Goal: Task Accomplishment & Management: Complete application form

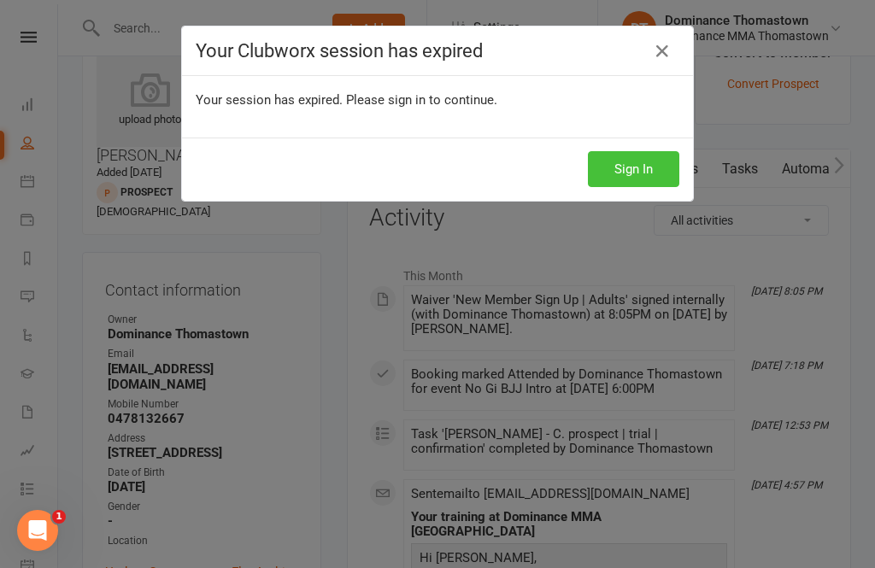
click at [637, 168] on button "Sign In" at bounding box center [633, 169] width 91 height 36
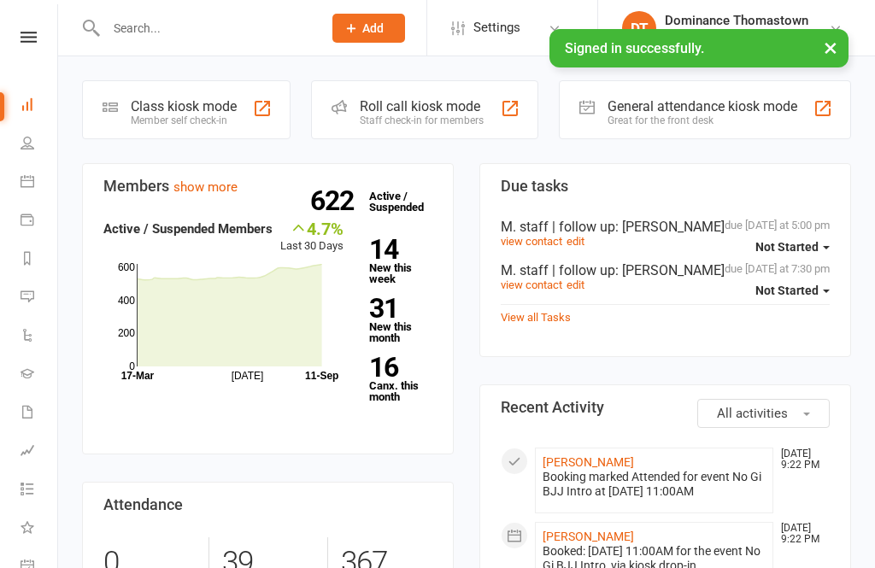
click at [211, 38] on input "text" at bounding box center [205, 28] width 209 height 24
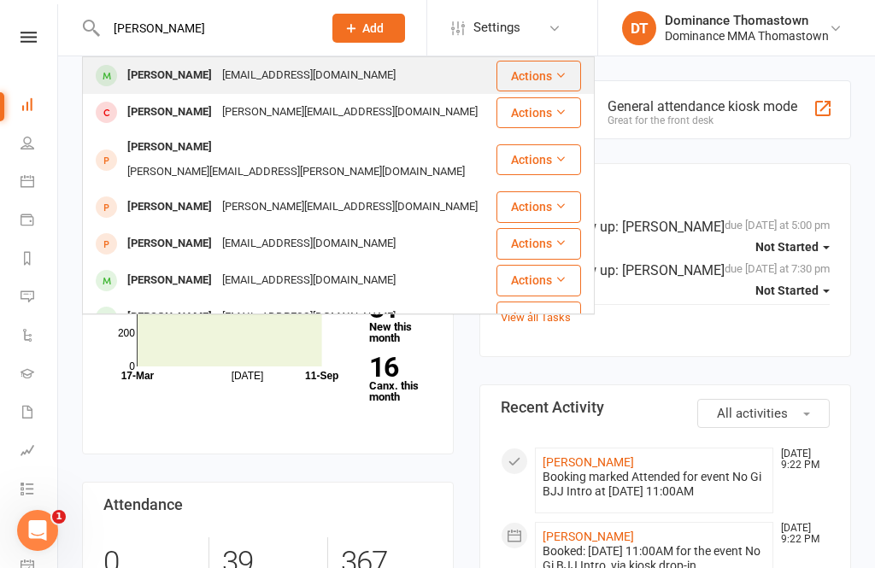
type input "[PERSON_NAME]"
click at [229, 79] on div "[EMAIL_ADDRESS][DOMAIN_NAME]" at bounding box center [309, 75] width 184 height 25
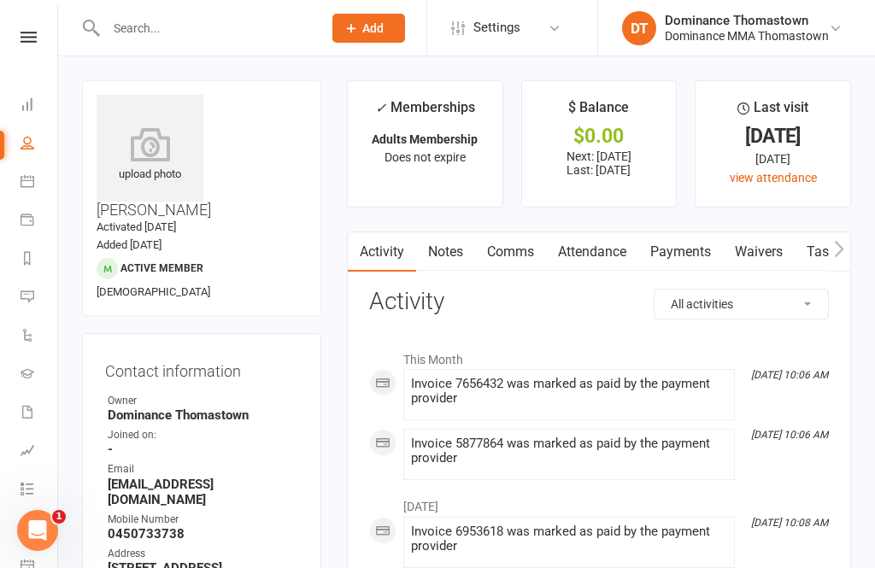
click at [745, 247] on link "Waivers" at bounding box center [759, 252] width 72 height 39
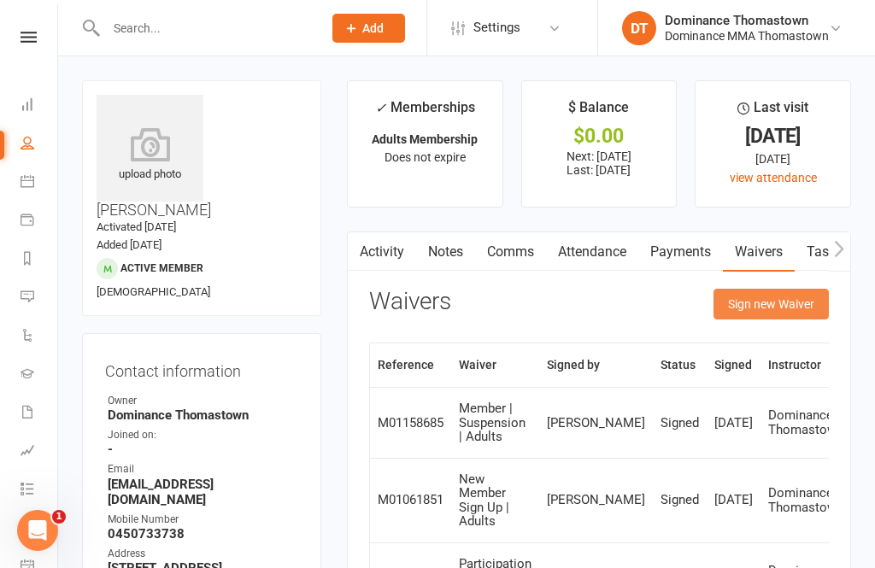
click at [793, 301] on button "Sign new Waiver" at bounding box center [771, 304] width 115 height 31
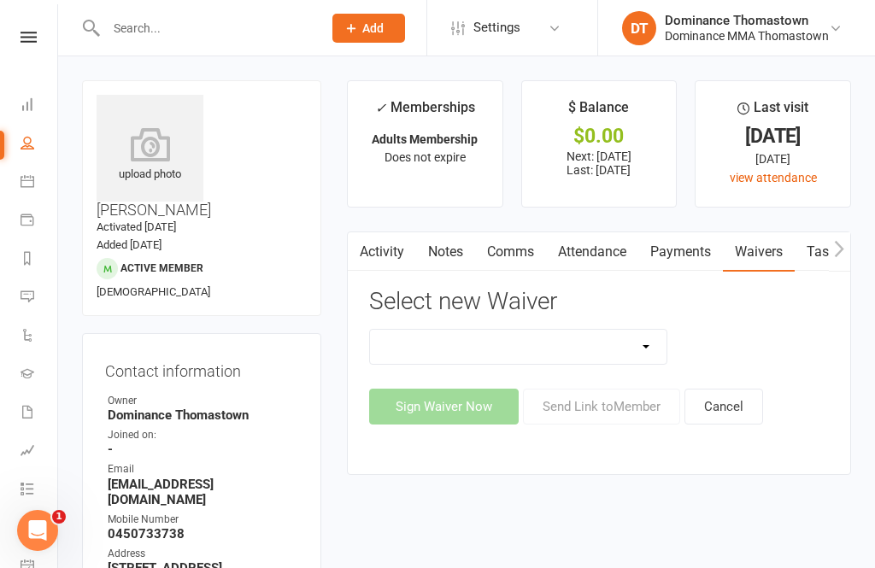
click at [616, 353] on select "Member | Cancellation | Adults Member | Injury Report Form (FOH staff use only)…" at bounding box center [518, 347] width 297 height 34
select select "8154"
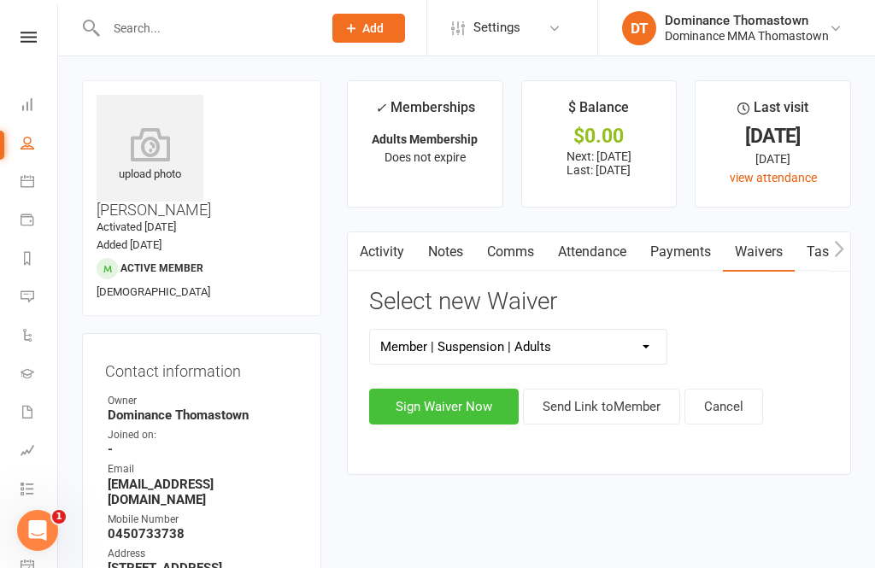
click at [485, 398] on button "Sign Waiver Now" at bounding box center [444, 407] width 150 height 36
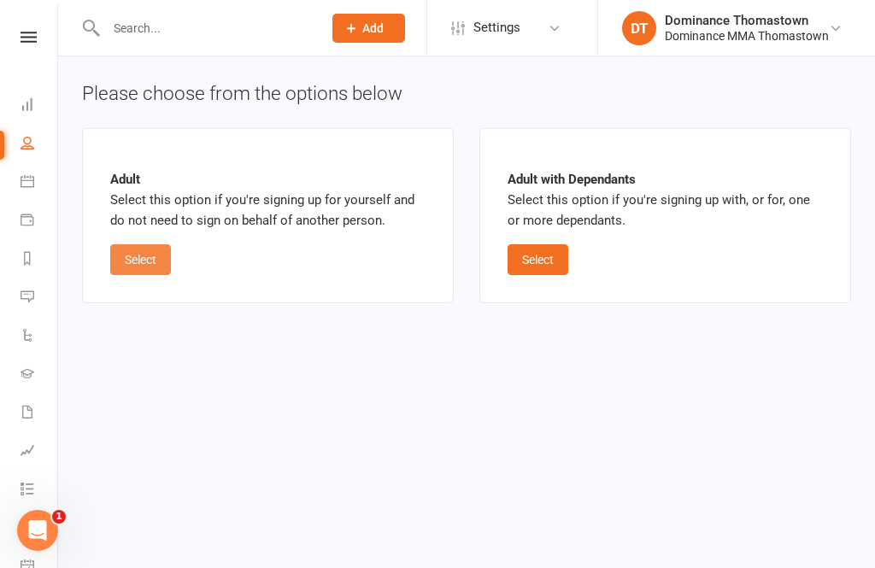
click at [150, 255] on button "Select" at bounding box center [140, 259] width 61 height 31
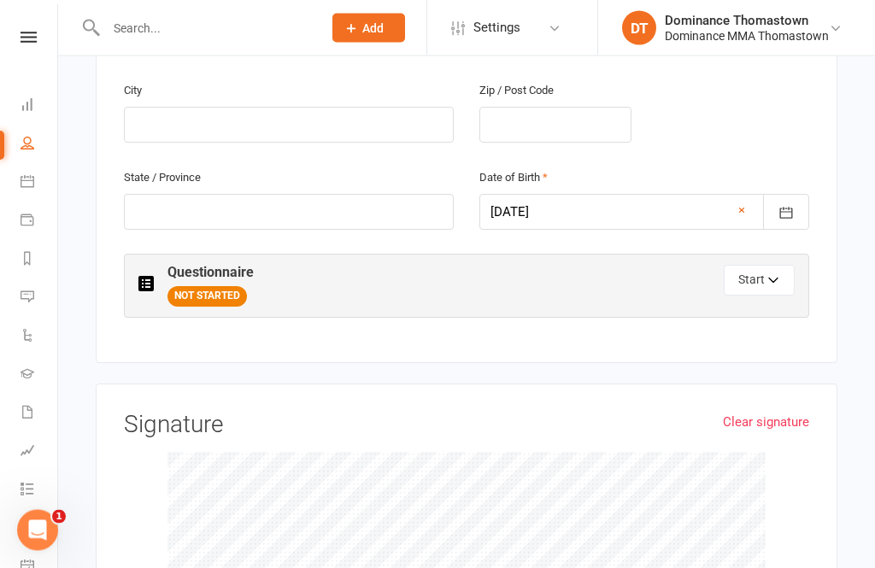
scroll to position [700, 0]
click at [755, 268] on button "Start" at bounding box center [759, 283] width 71 height 31
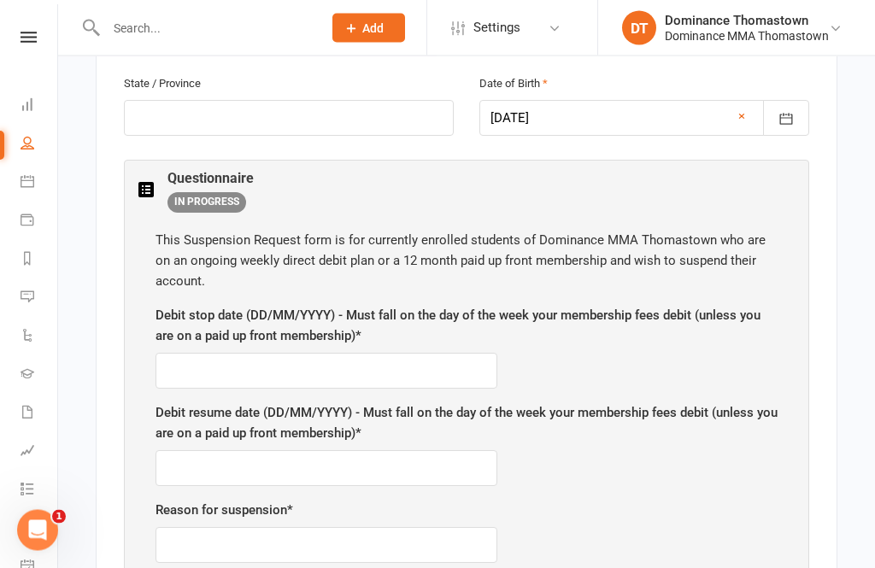
scroll to position [799, 0]
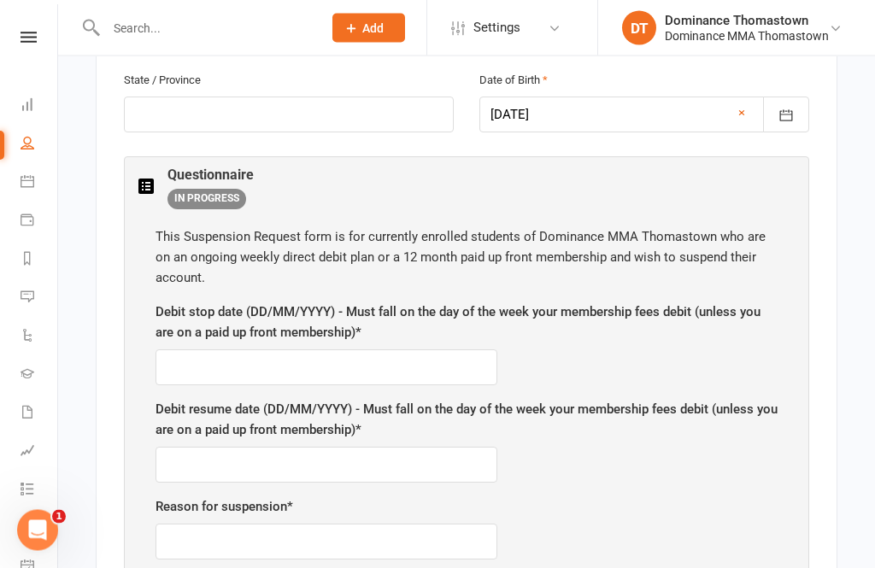
click at [402, 303] on div "Debit stop date (DD/MM/YYYY) - Must fall on the day of the week your membership…" at bounding box center [467, 345] width 622 height 84
click at [196, 350] on input "text" at bounding box center [327, 368] width 342 height 36
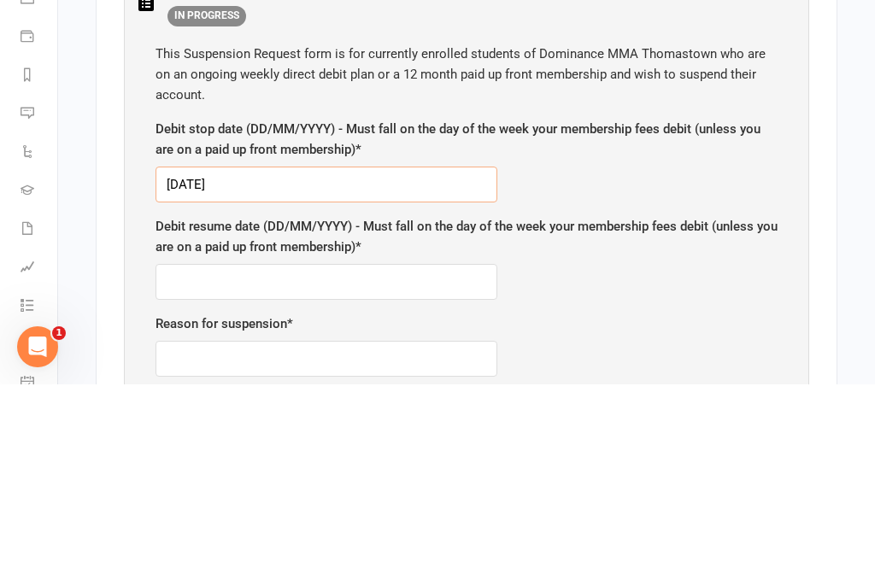
type input "[DATE]"
click at [380, 448] on input "text" at bounding box center [327, 466] width 342 height 36
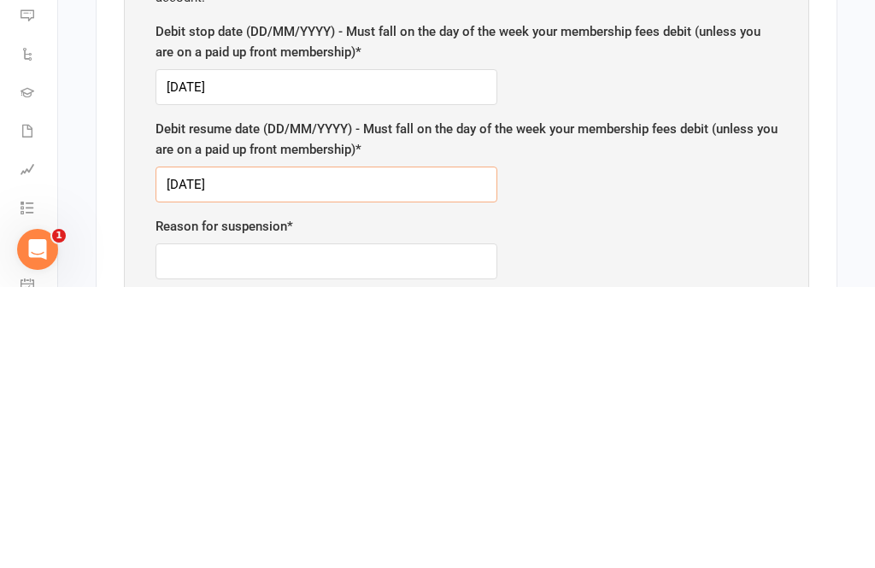
type input "[DATE]"
click at [356, 525] on input "text" at bounding box center [327, 543] width 342 height 36
type input "V"
type input "Holiday"
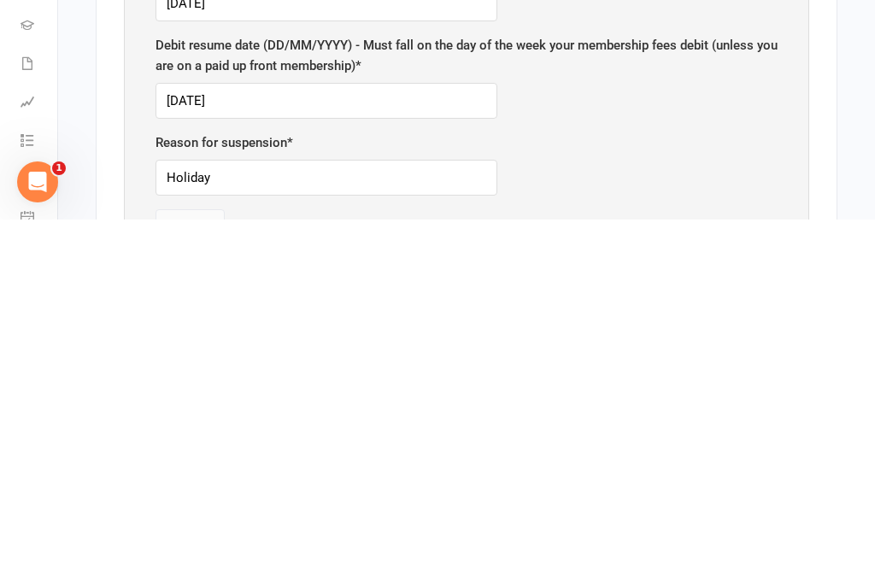
click at [195, 558] on button "Done" at bounding box center [190, 576] width 69 height 36
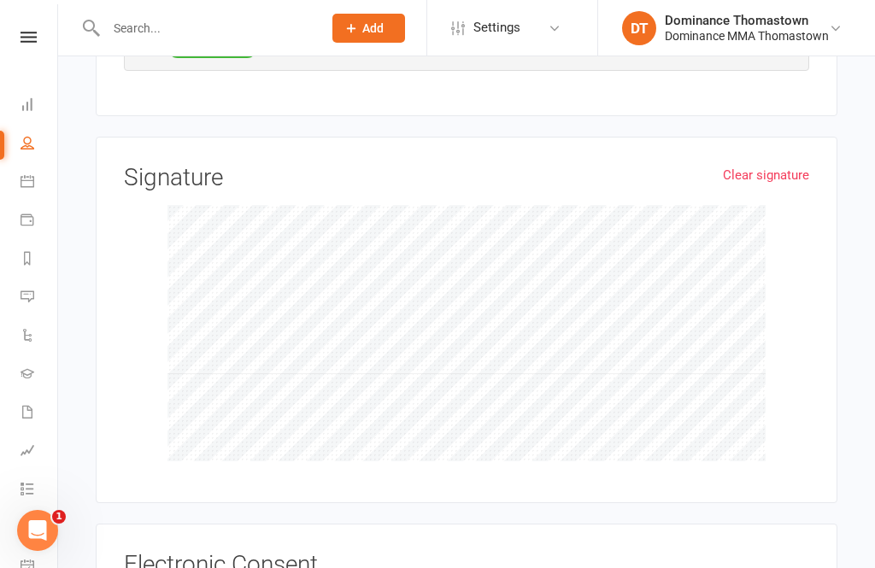
scroll to position [956, 0]
